Goal: Transaction & Acquisition: Purchase product/service

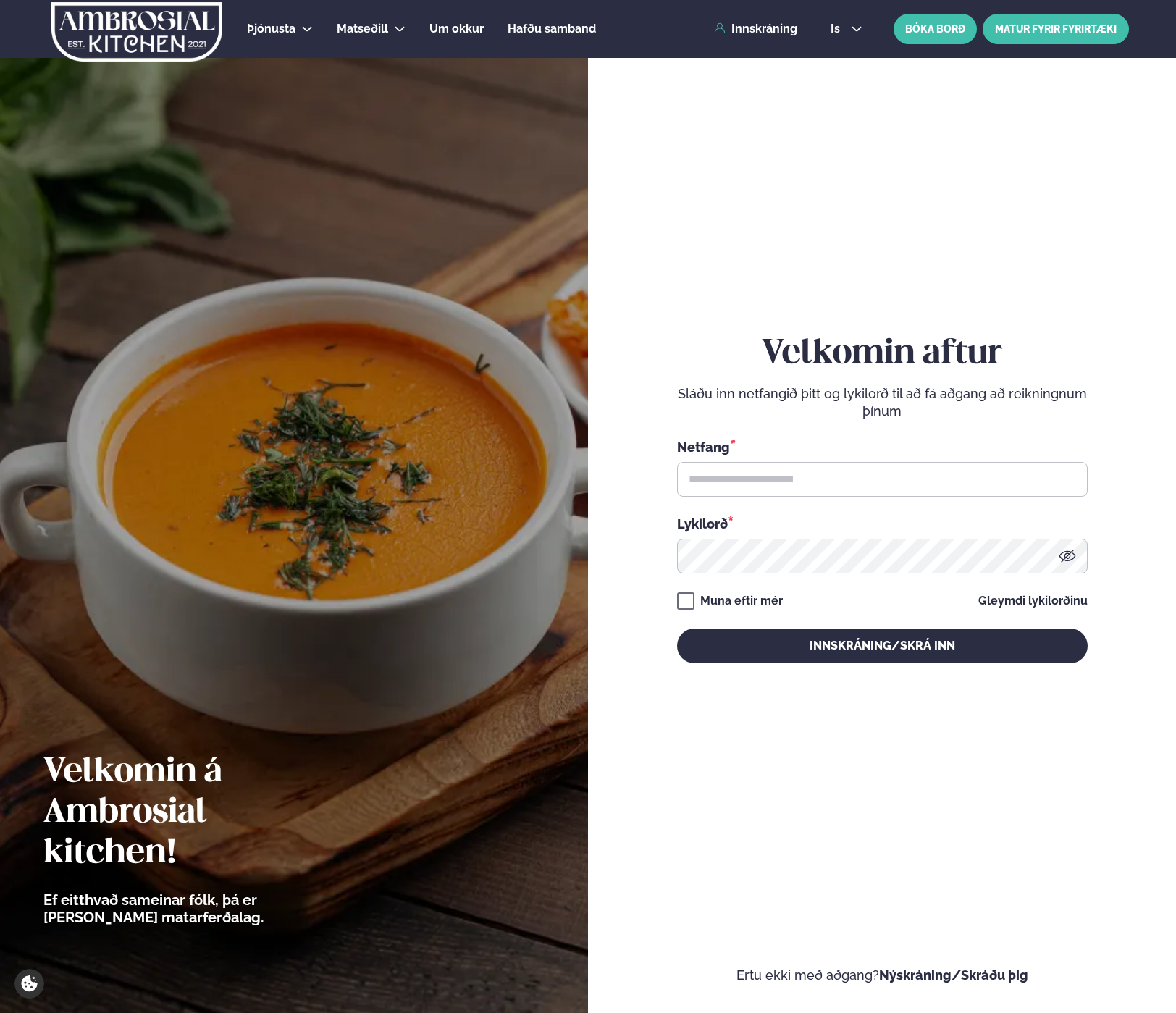
type input "**********"
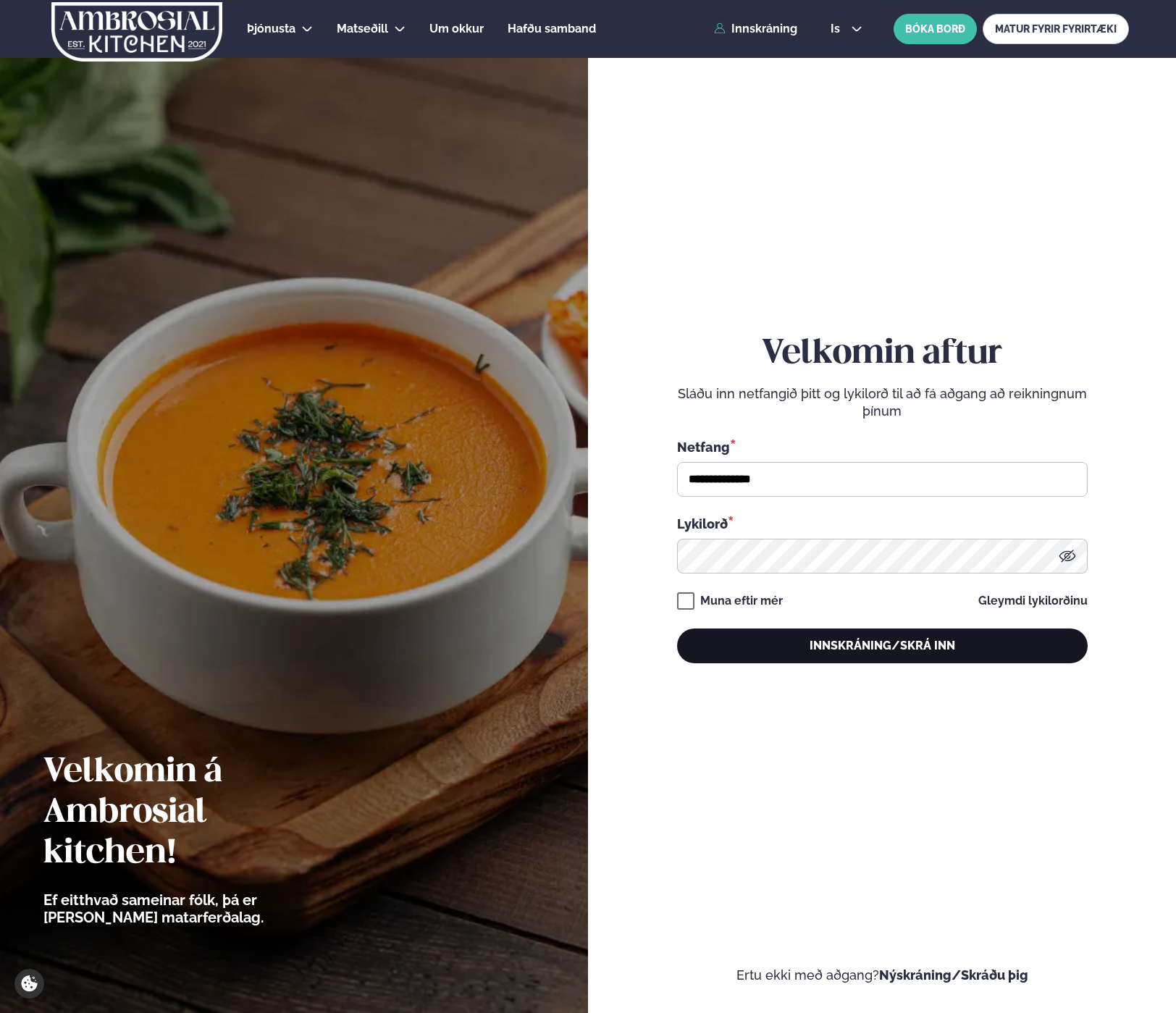
click at [876, 648] on button "Innskráning/Skrá inn" at bounding box center [883, 646] width 410 height 35
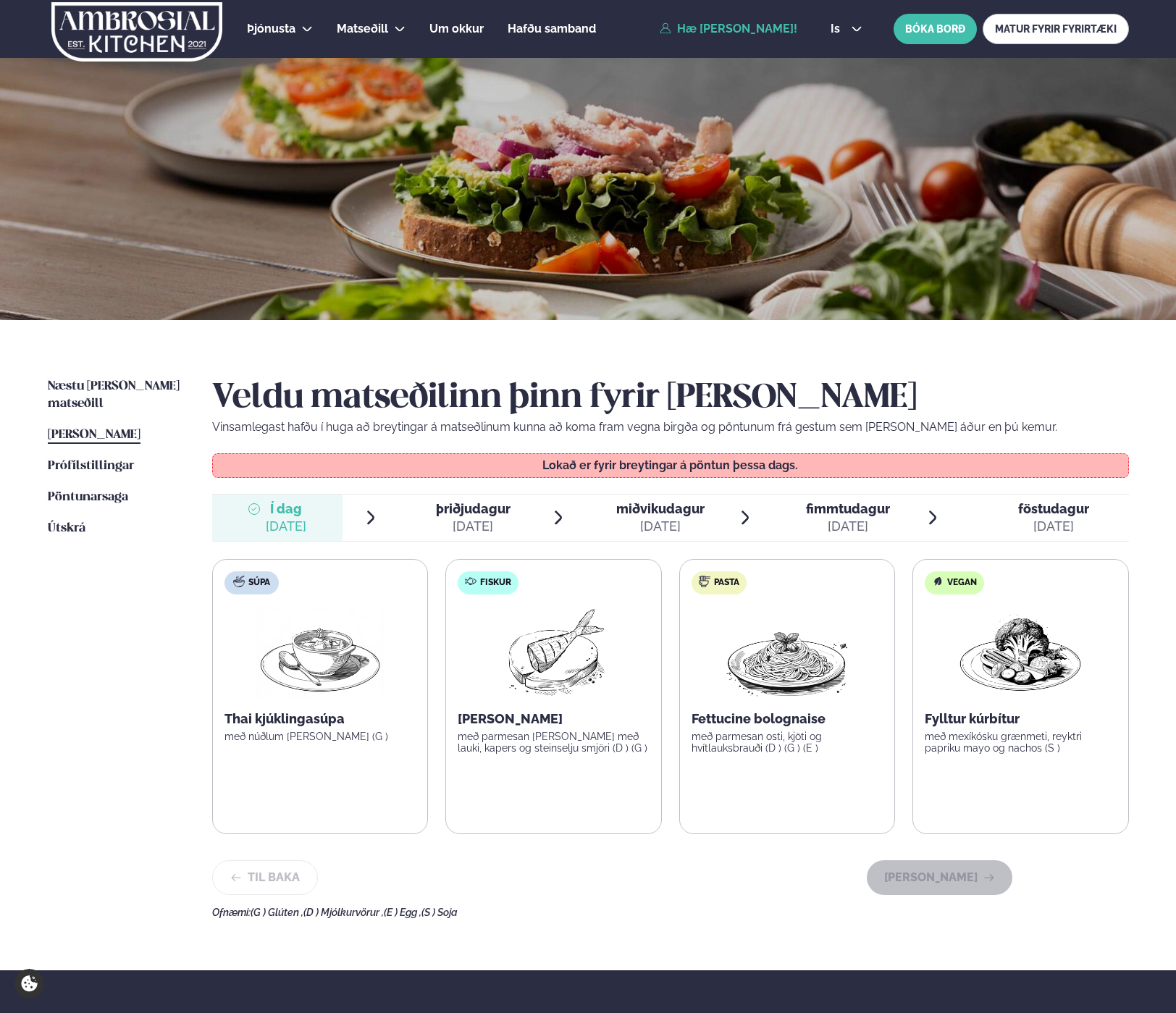
click at [120, 428] on span "[PERSON_NAME]" at bounding box center [94, 435] width 93 height 13
click at [68, 381] on span "Næstu [PERSON_NAME] matseðill" at bounding box center [113, 395] width 131 height 30
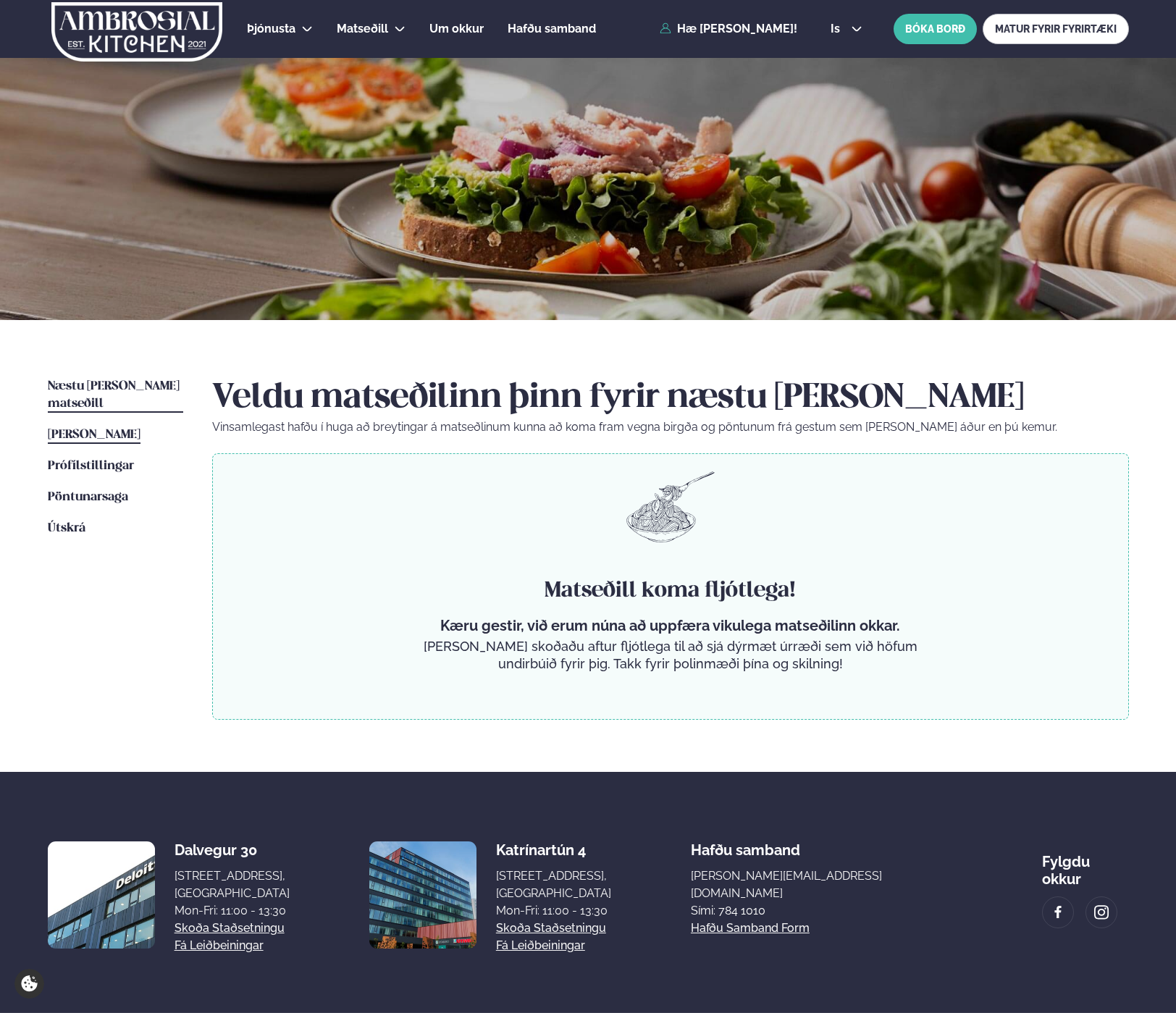
click at [88, 428] on span "[PERSON_NAME]" at bounding box center [94, 435] width 93 height 13
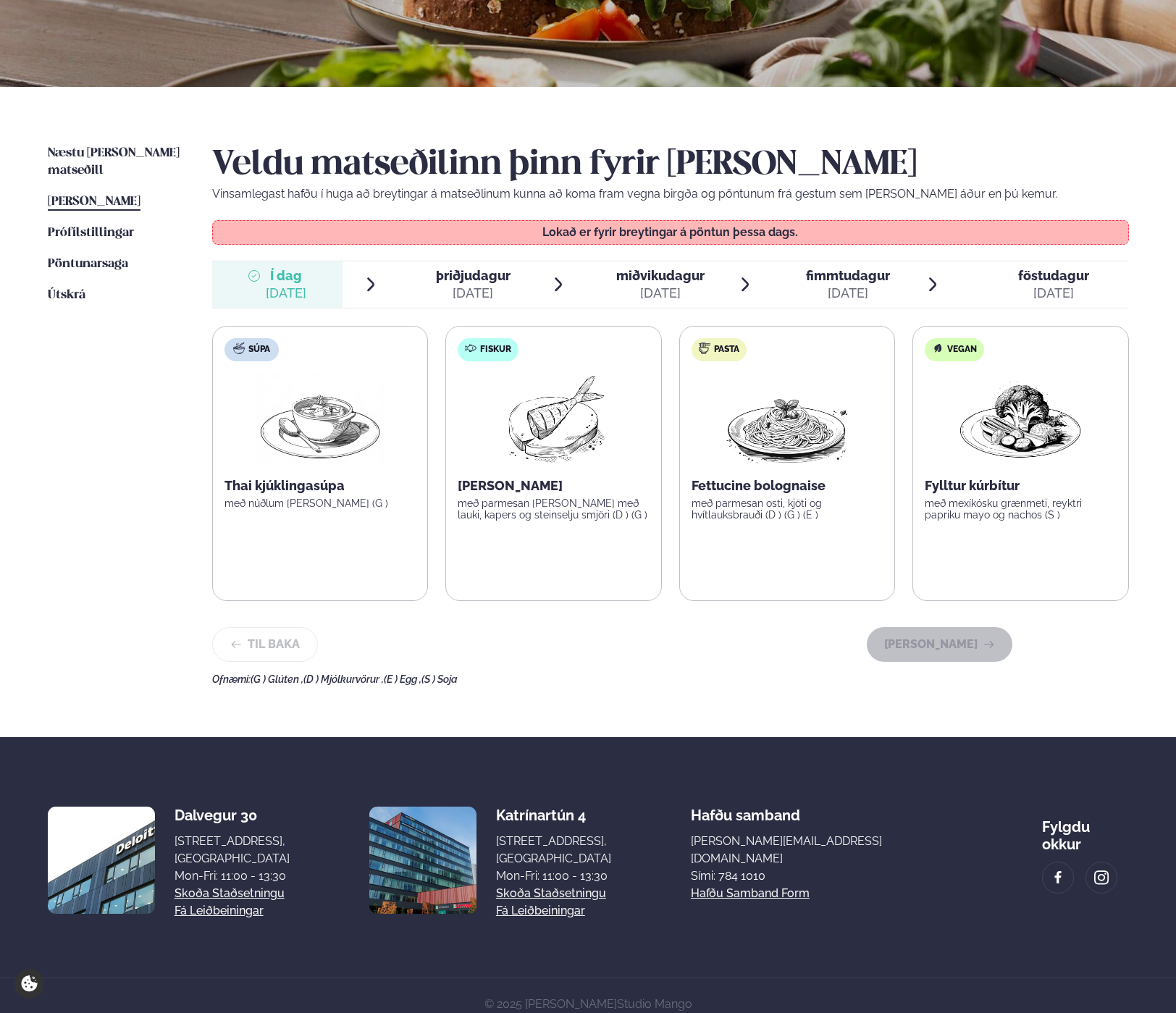
scroll to position [247, 0]
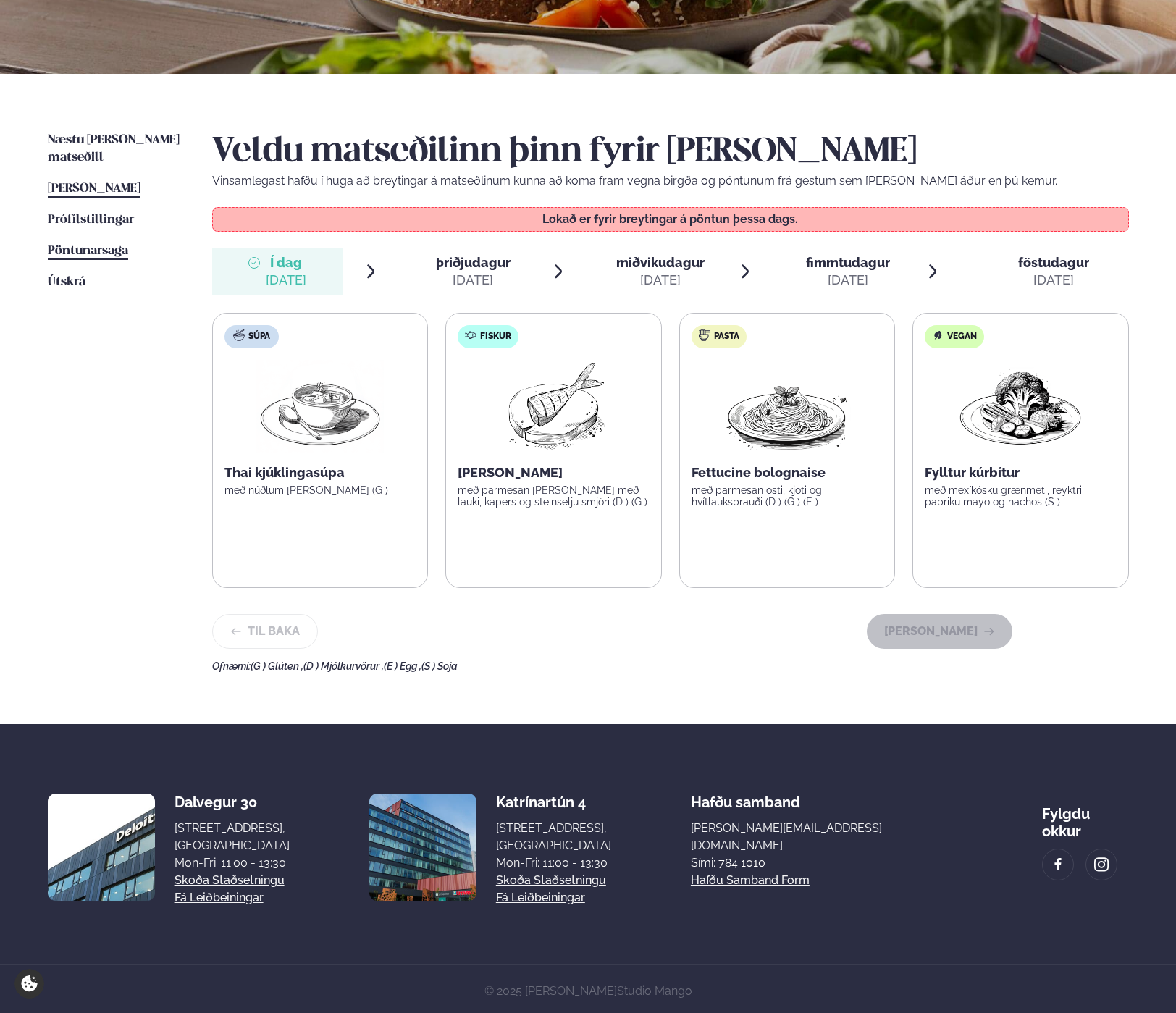
click at [76, 245] on span "Pöntunarsaga" at bounding box center [87, 251] width 80 height 13
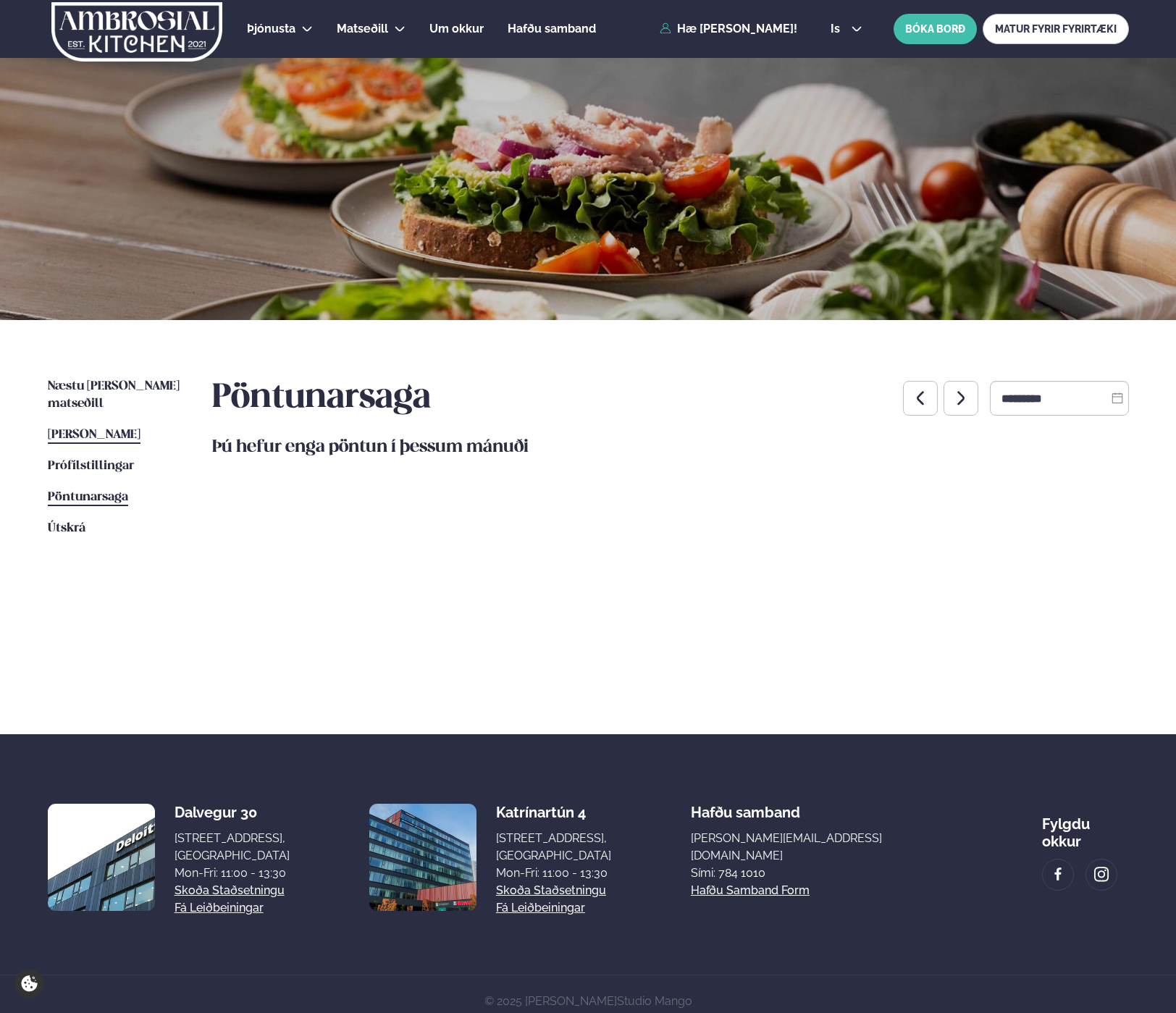
click at [77, 426] on link "[PERSON_NAME] matseðill [PERSON_NAME]" at bounding box center [94, 435] width 93 height 17
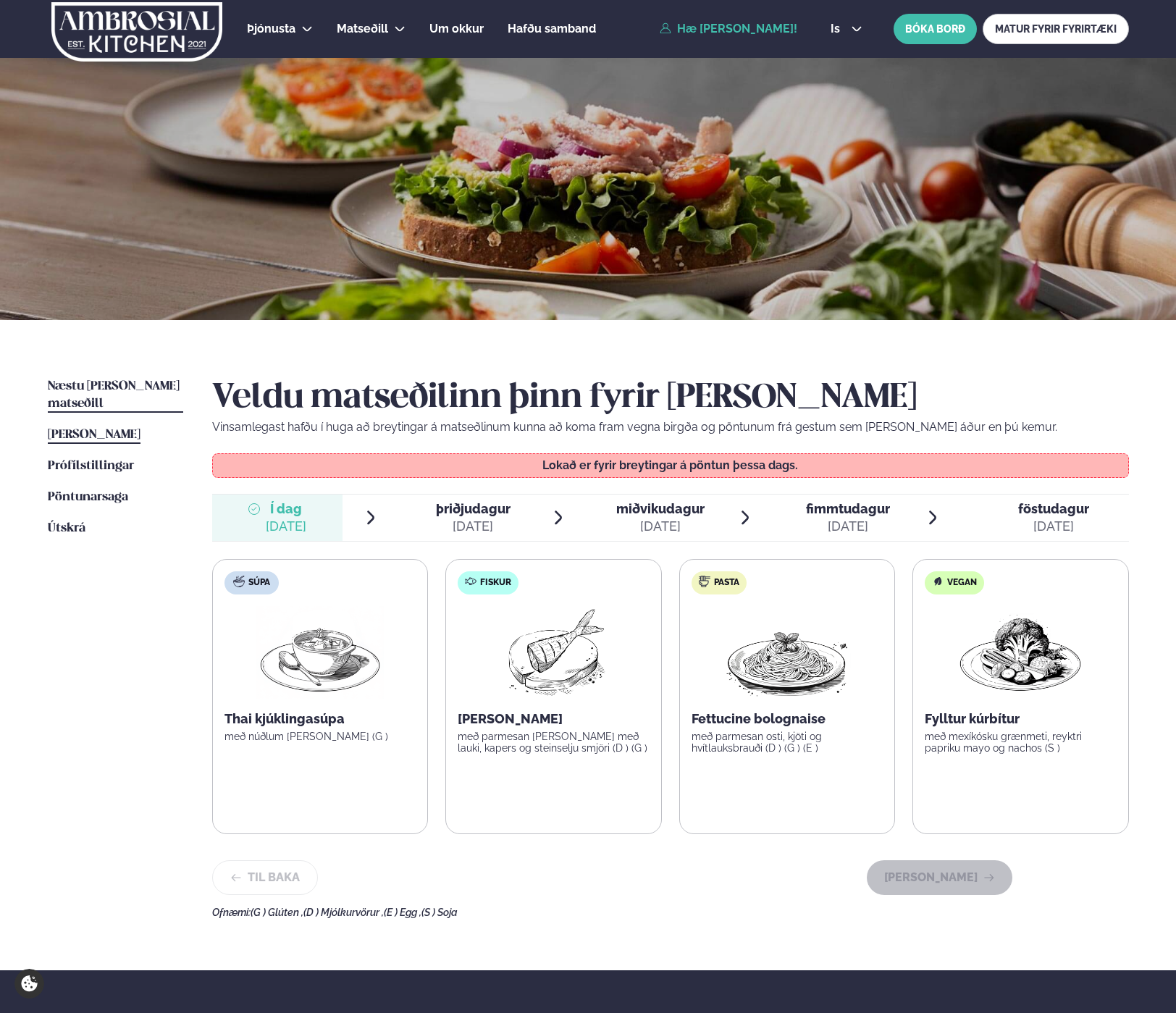
click at [84, 389] on span "Næstu [PERSON_NAME] matseðill" at bounding box center [113, 395] width 131 height 30
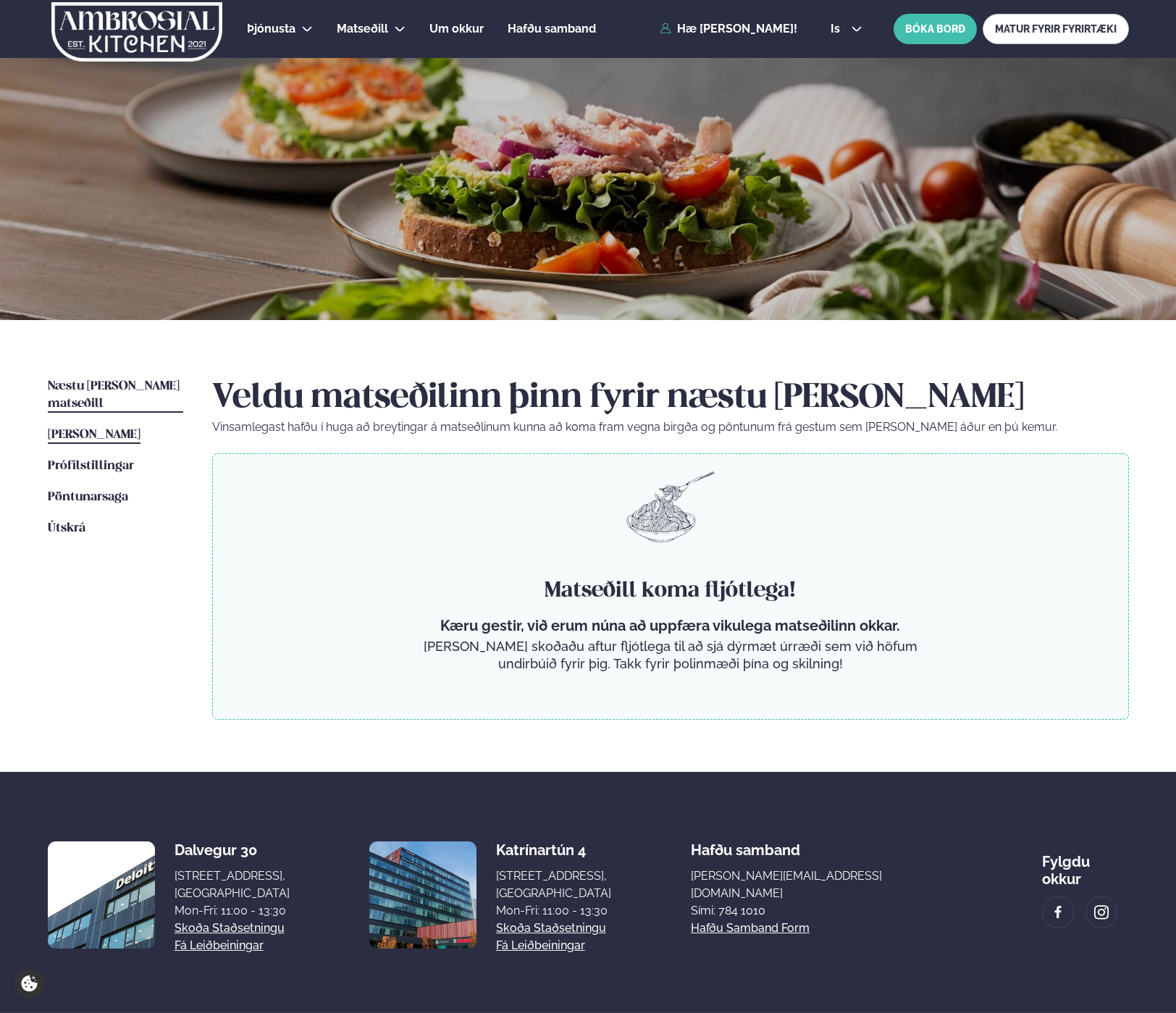
click at [79, 428] on span "[PERSON_NAME]" at bounding box center [94, 435] width 93 height 13
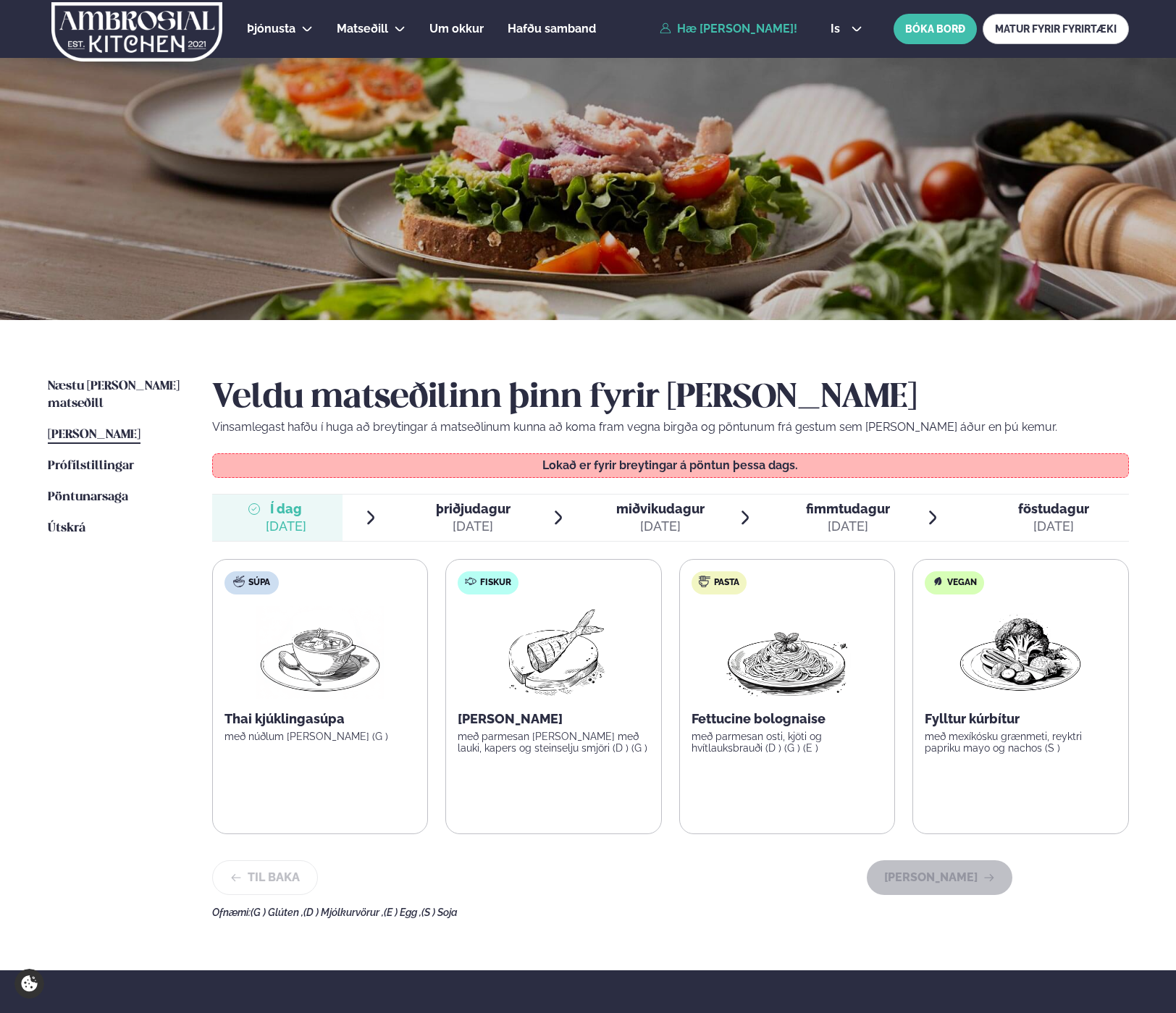
click at [480, 519] on div "[DATE]" at bounding box center [473, 525] width 75 height 17
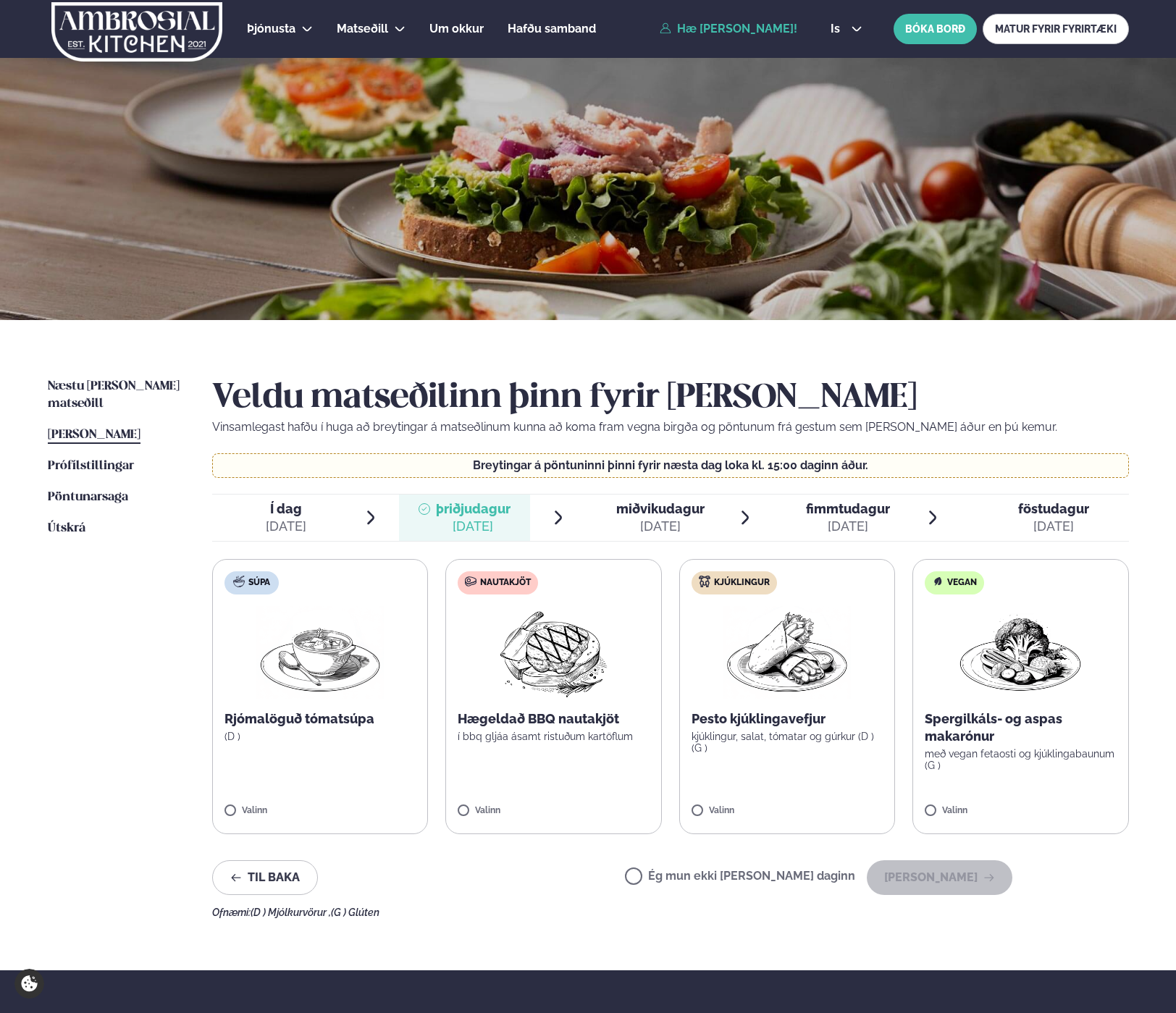
click at [688, 816] on label "Kjúklingur Pesto kjúklingavefjur kjúklingur, salat, tómatar og gúrkur (D ) (G )…" at bounding box center [787, 696] width 217 height 275
click at [926, 874] on button "[PERSON_NAME]" at bounding box center [939, 877] width 146 height 35
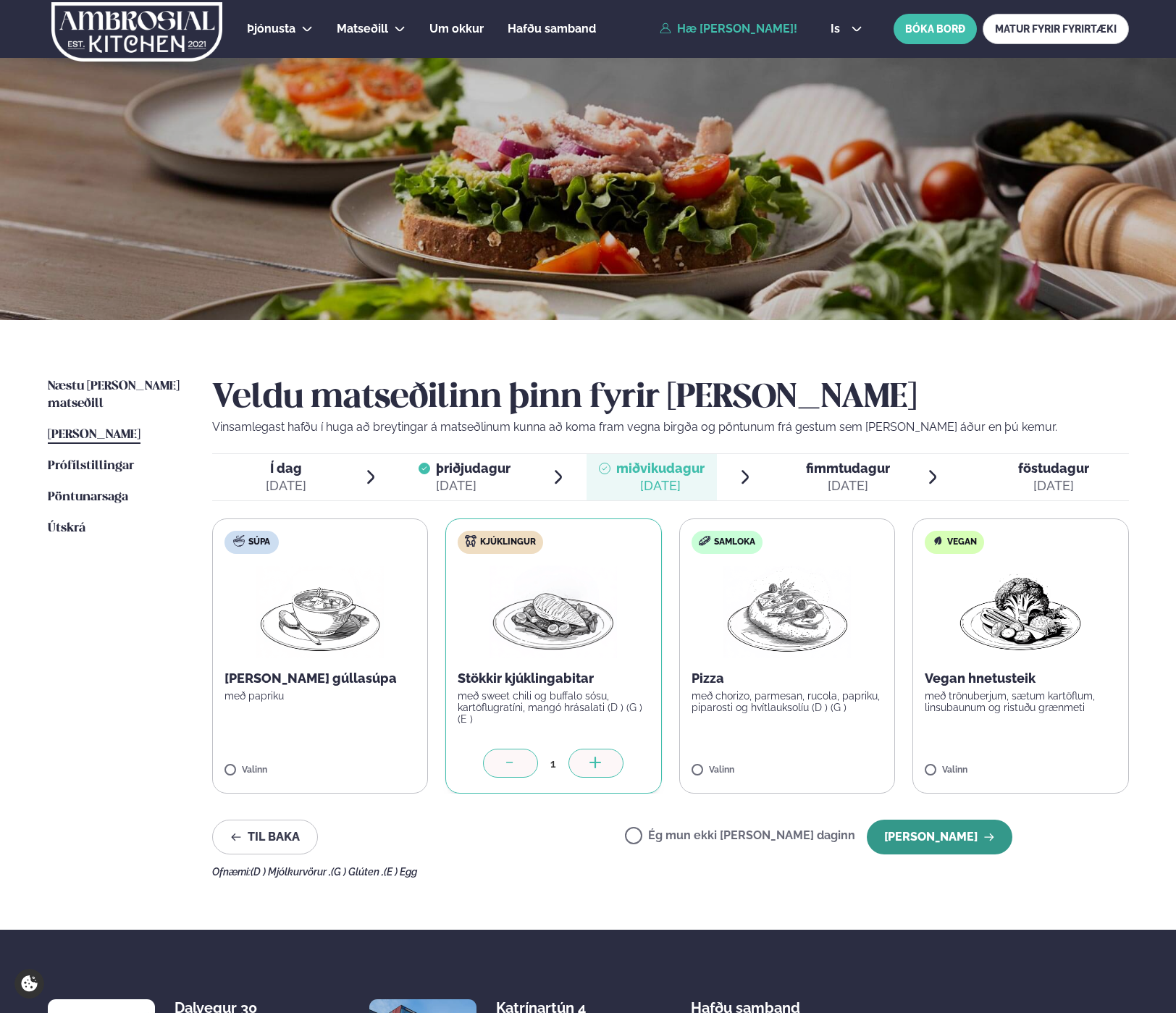
click at [942, 846] on button "[PERSON_NAME]" at bounding box center [939, 837] width 146 height 35
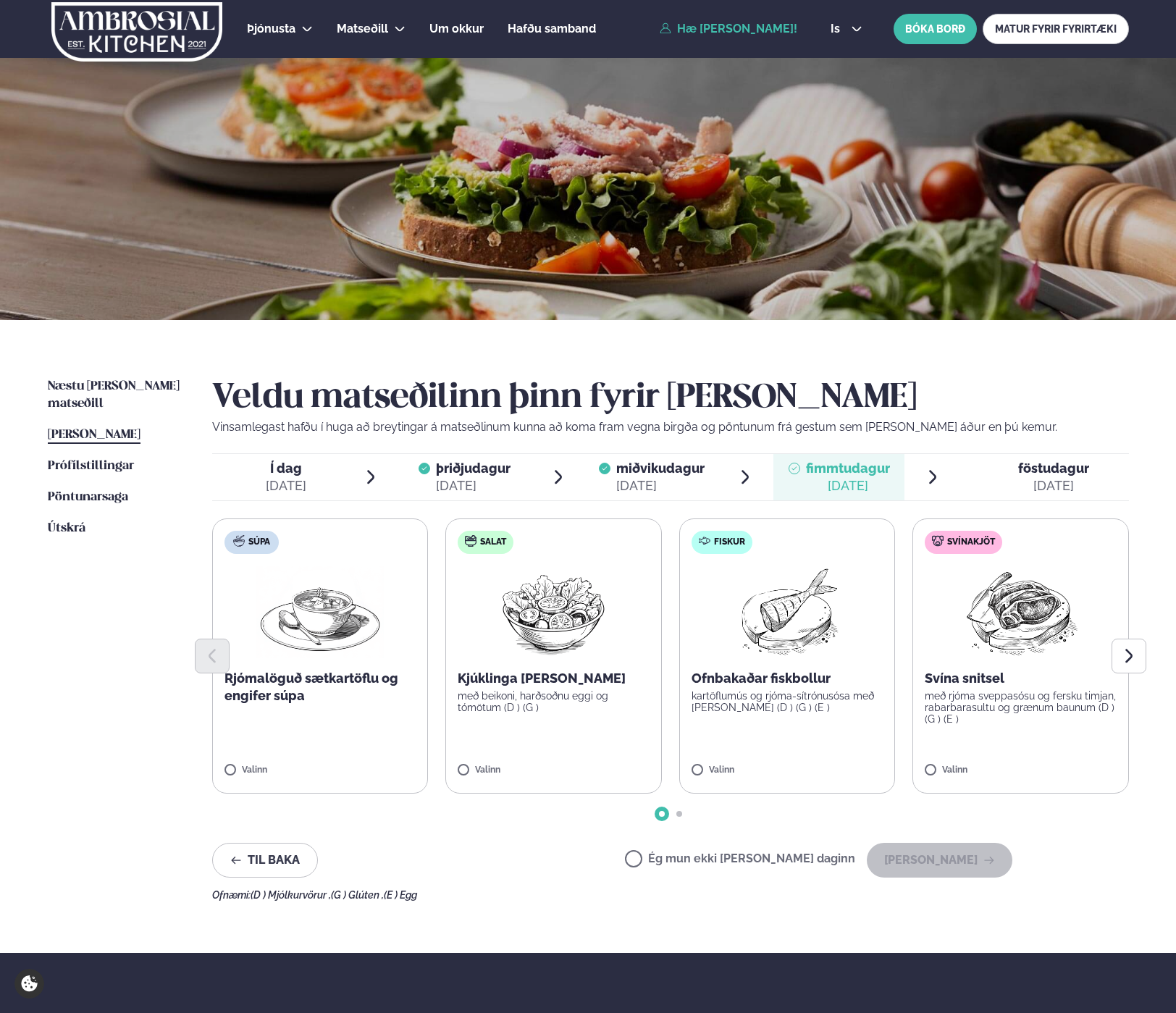
click at [459, 764] on label "Salat Kjúklinga [PERSON_NAME] með beikoni, harðsoðnu eggi og tómötum (D ) (G ) …" at bounding box center [553, 656] width 217 height 275
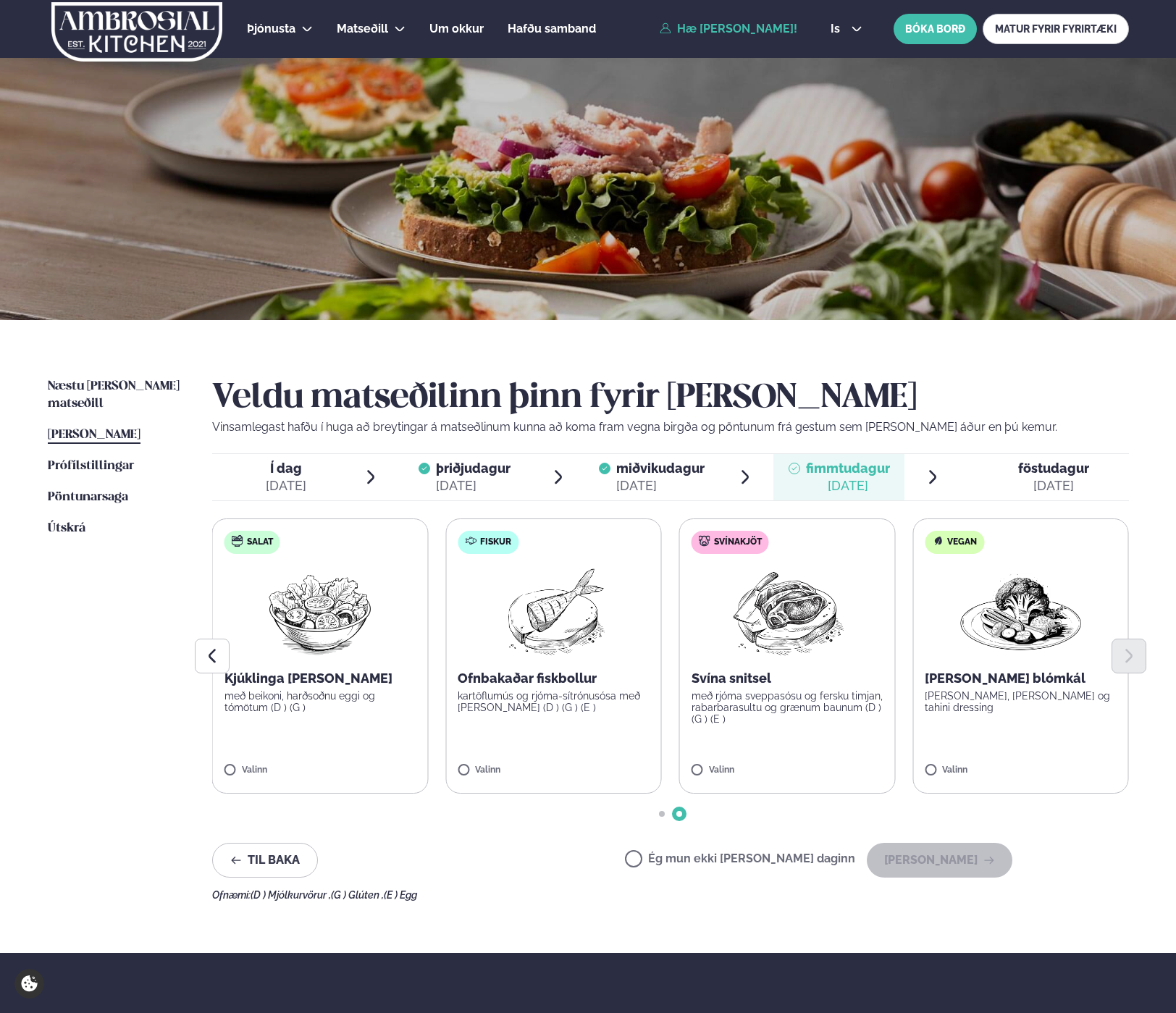
drag, startPoint x: 236, startPoint y: 763, endPoint x: 244, endPoint y: 767, distance: 8.9
click at [237, 763] on label "Salat Kjúklinga [PERSON_NAME] með beikoni, harðsoðnu eggi og tómötum (D ) (G ) …" at bounding box center [320, 656] width 217 height 275
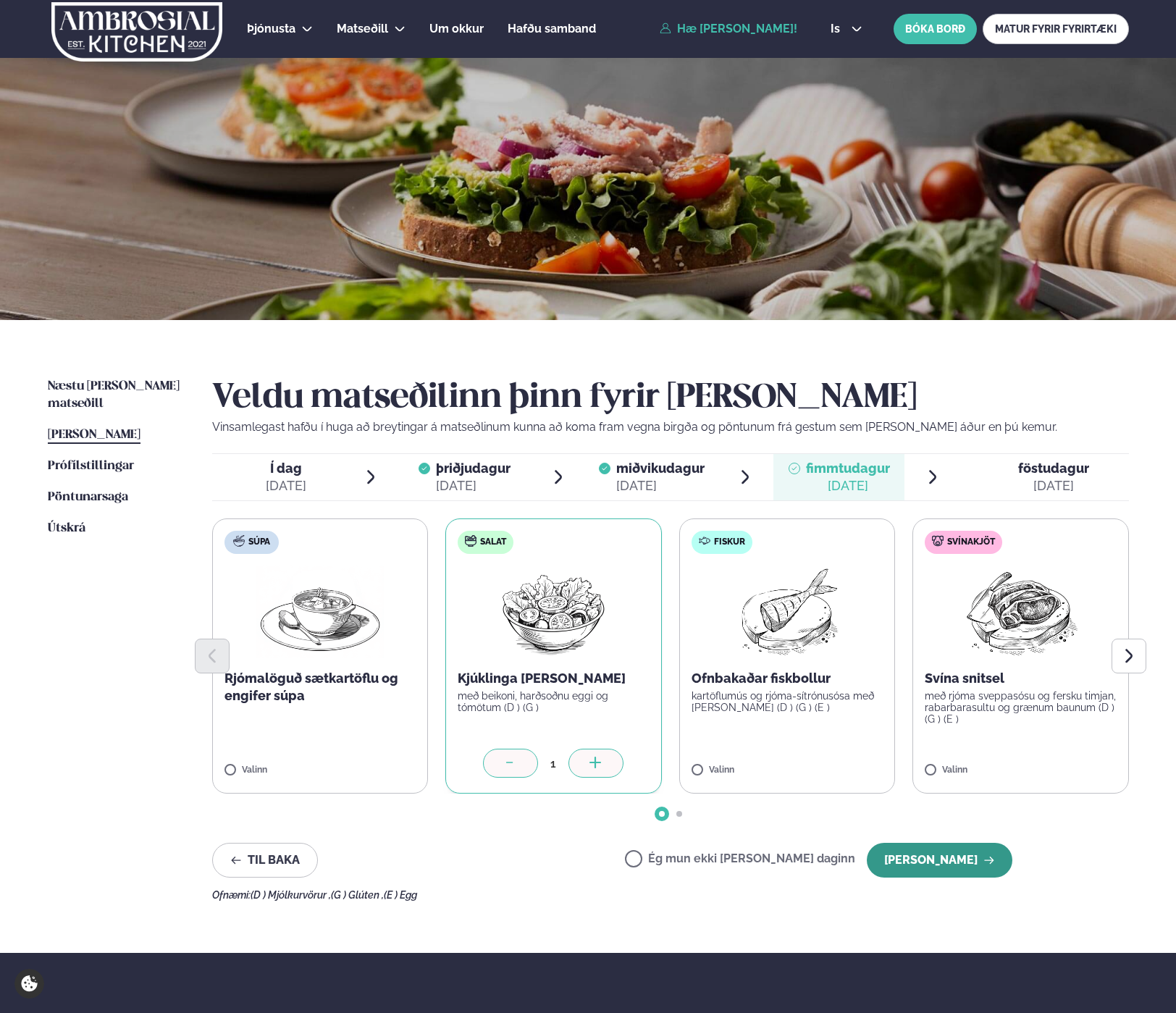
click at [912, 859] on button "[PERSON_NAME]" at bounding box center [939, 860] width 146 height 35
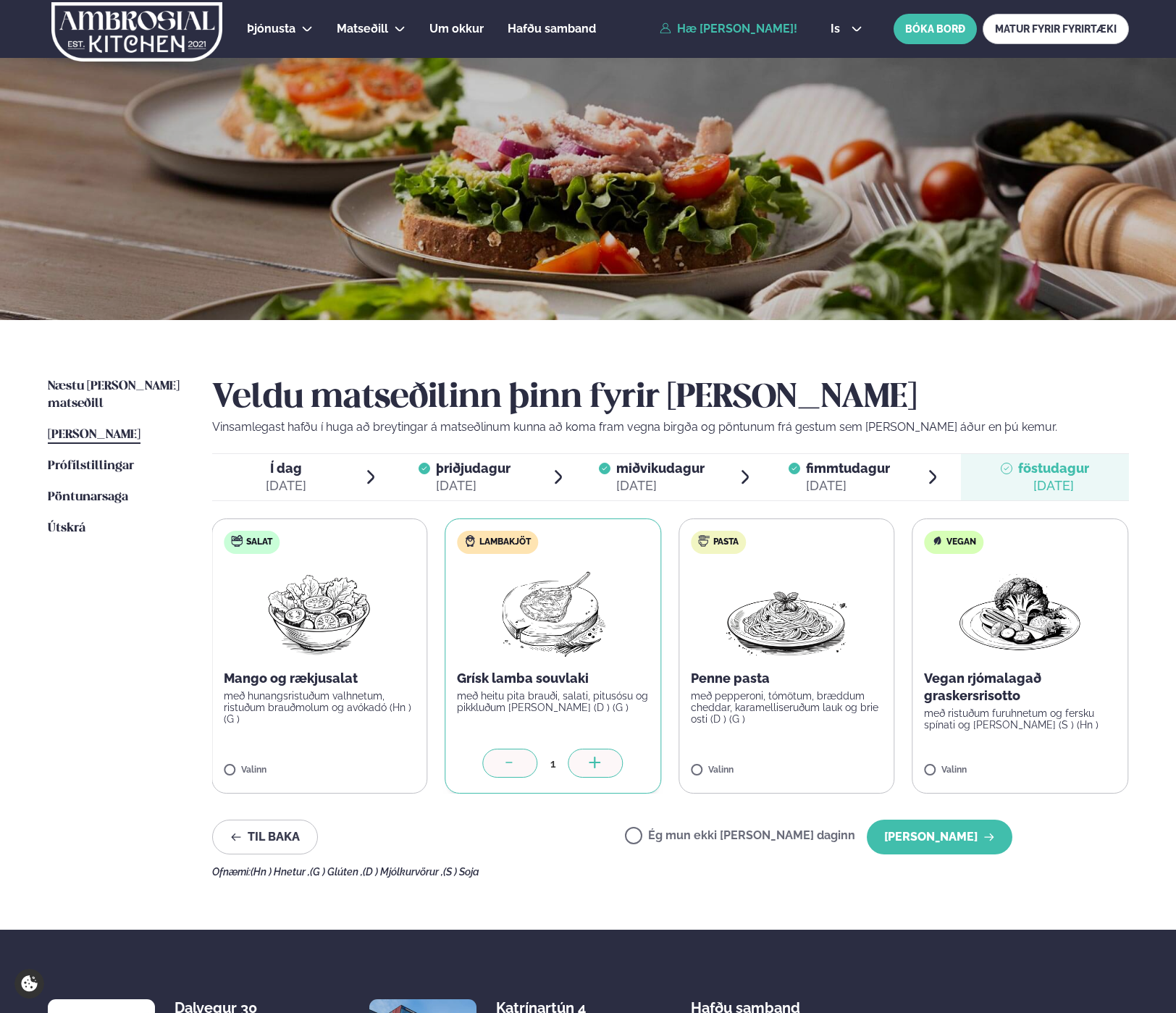
click at [514, 766] on icon at bounding box center [510, 764] width 14 height 14
click at [683, 839] on label "Ég mun ekki [PERSON_NAME] daginn" at bounding box center [741, 837] width 230 height 15
click at [687, 838] on label "Ég mun ekki [PERSON_NAME] daginn" at bounding box center [741, 837] width 230 height 15
click at [254, 848] on button "Til baka" at bounding box center [265, 837] width 106 height 35
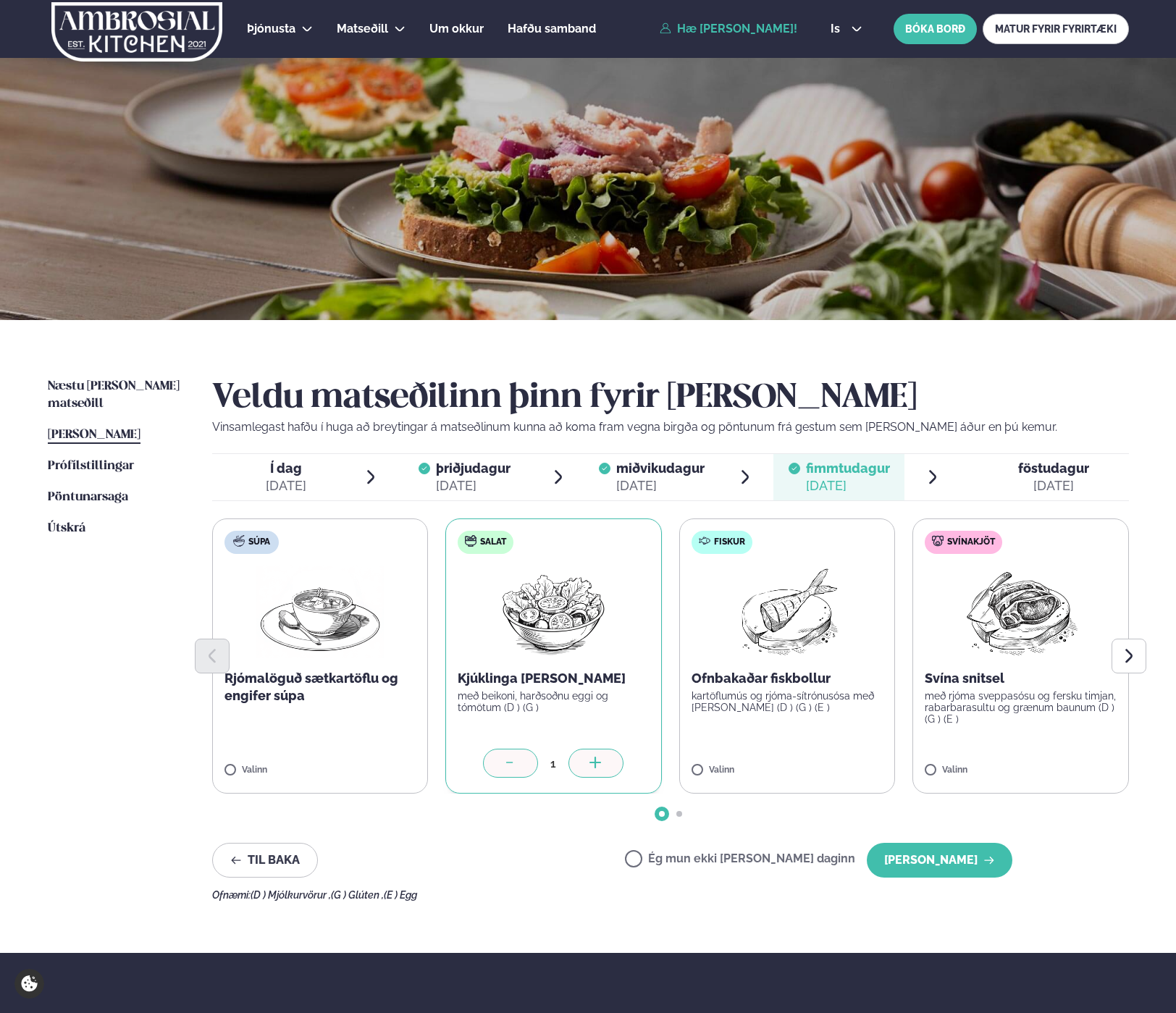
click at [1063, 479] on div "[DATE]" at bounding box center [1054, 485] width 71 height 17
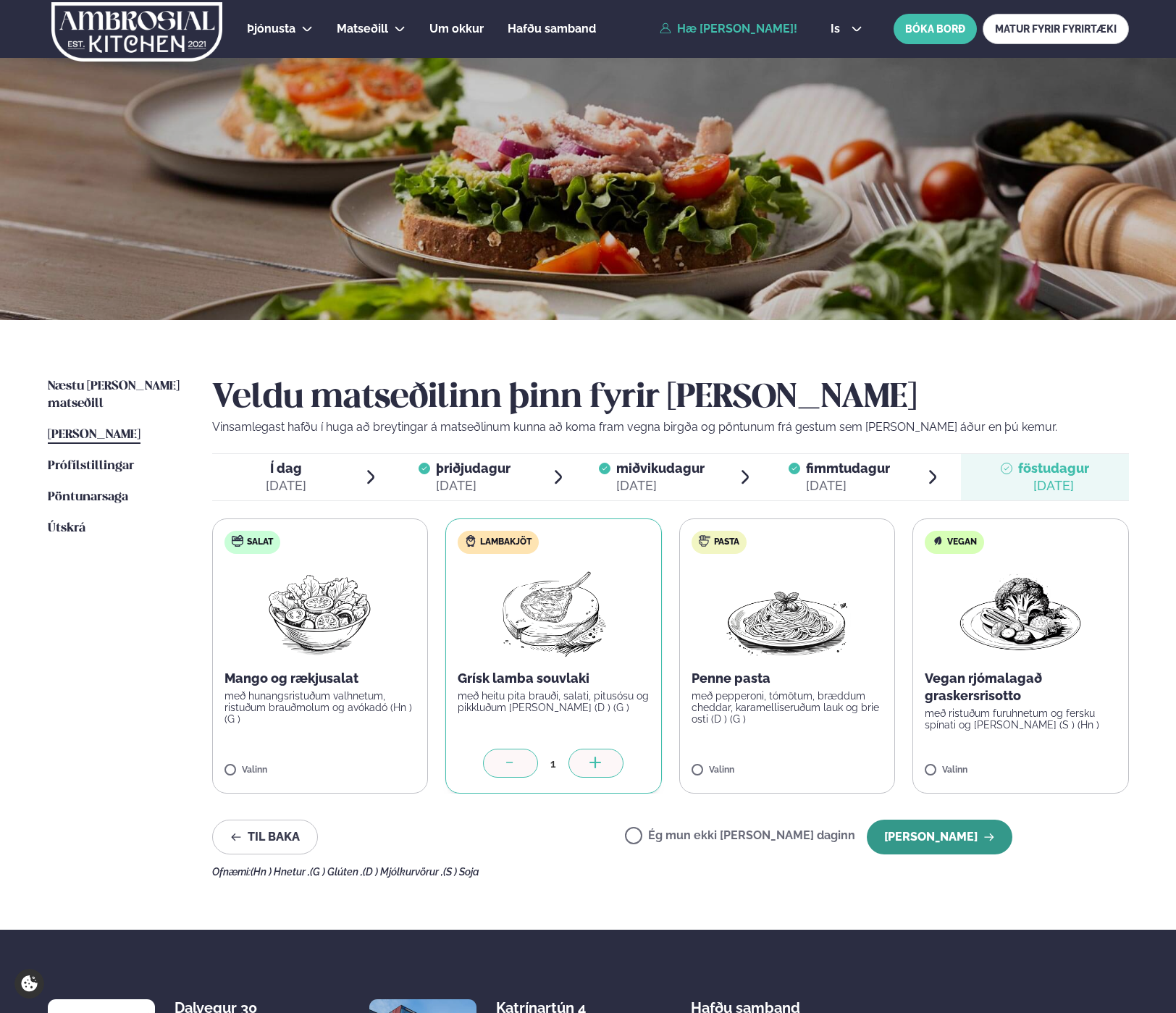
click at [928, 833] on button "[PERSON_NAME]" at bounding box center [939, 837] width 146 height 35
